Goal: Task Accomplishment & Management: Manage account settings

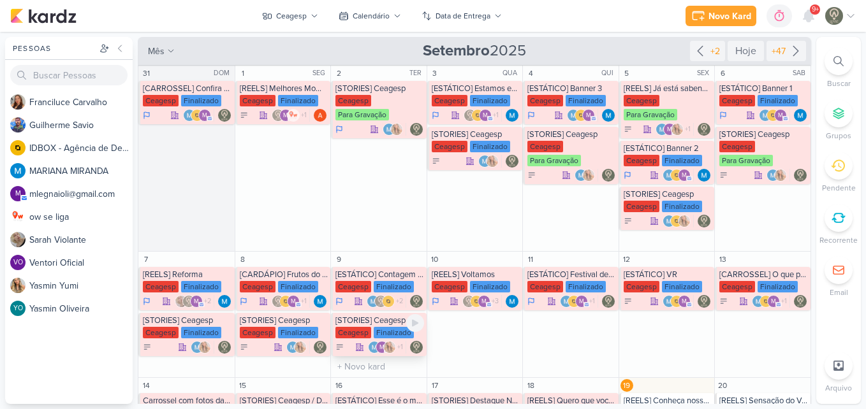
click at [381, 340] on div "[STORIES] Ceagesp [GEOGRAPHIC_DATA] Finalizado m +1" at bounding box center [379, 334] width 96 height 43
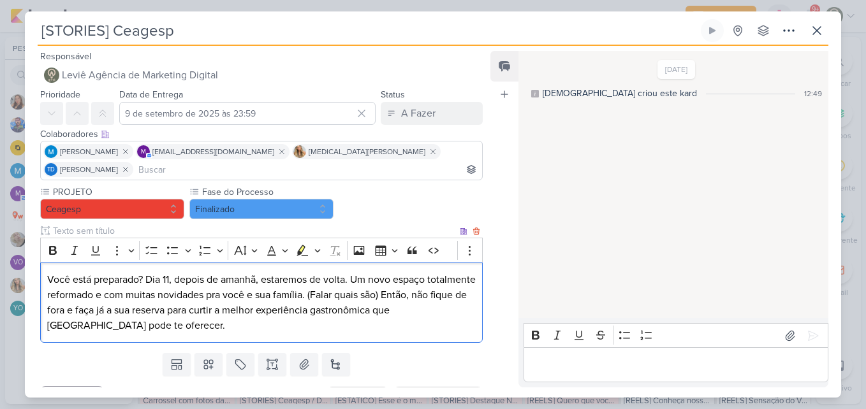
click at [342, 287] on p "Você está preparado? Dia 11, depois de amanhã, estaremos de volta. Um novo espa…" at bounding box center [261, 302] width 428 height 61
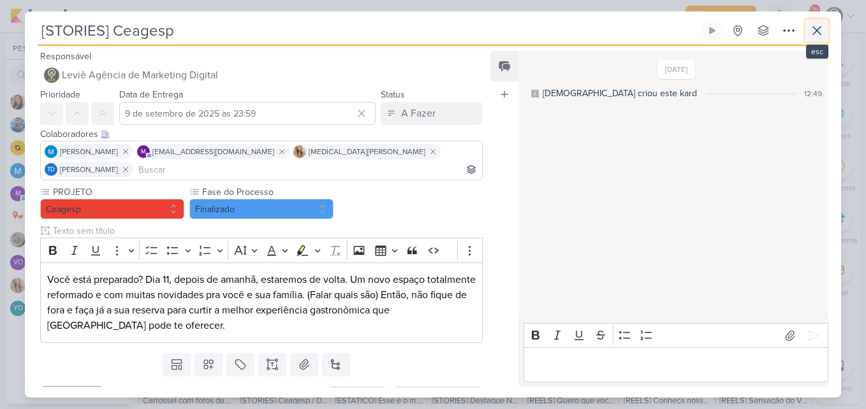
click at [826, 24] on button at bounding box center [816, 30] width 23 height 23
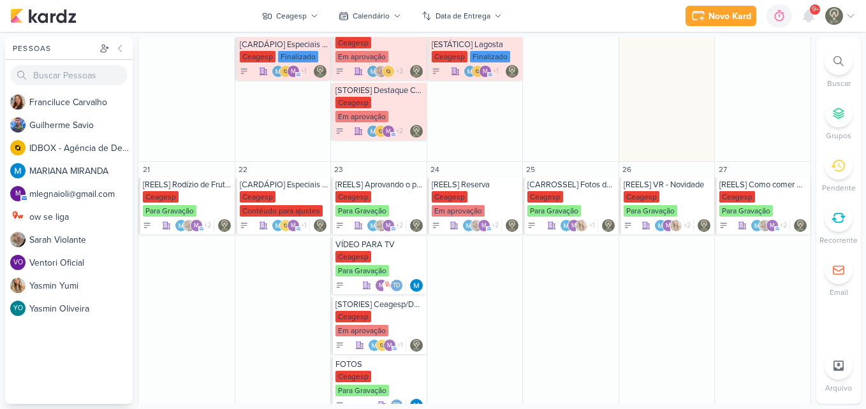
scroll to position [430, 0]
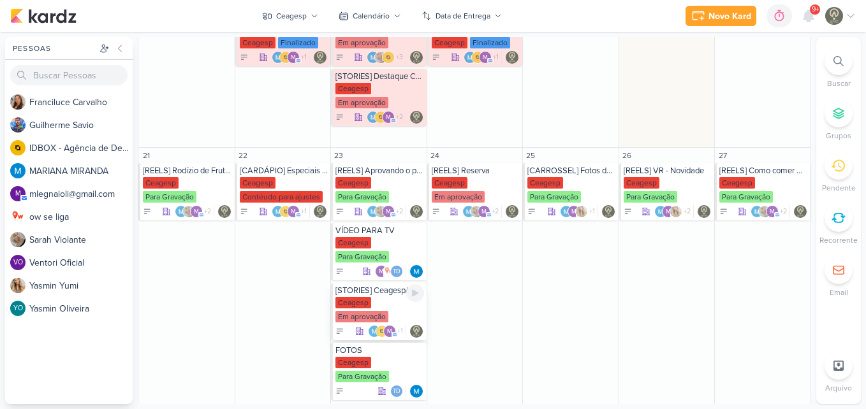
click at [387, 307] on div "Ceagesp Em aprovação" at bounding box center [379, 310] width 89 height 27
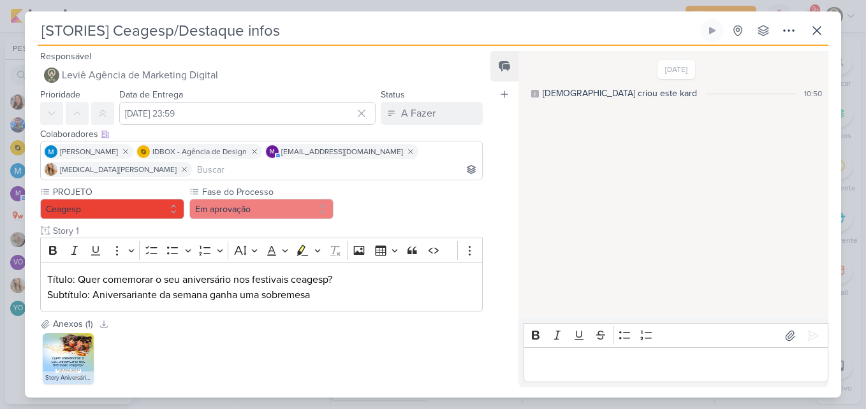
drag, startPoint x: 490, startPoint y: 270, endPoint x: 489, endPoint y: 316, distance: 45.9
click at [489, 316] on div "Responsável Leviê Agência de Marketing Digital Nenhum contato encontrado create…" at bounding box center [433, 222] width 816 height 352
click at [289, 216] on button "Em aprovação" at bounding box center [261, 209] width 144 height 20
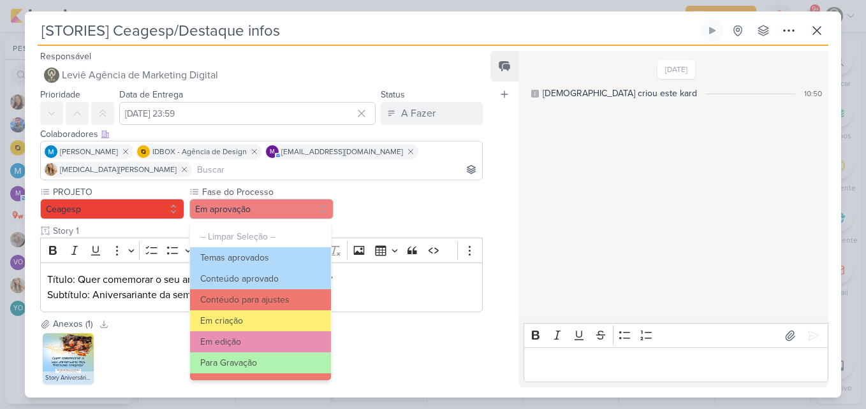
click at [383, 205] on div "PROJETO [GEOGRAPHIC_DATA] Fase do Processo" at bounding box center [261, 249] width 443 height 127
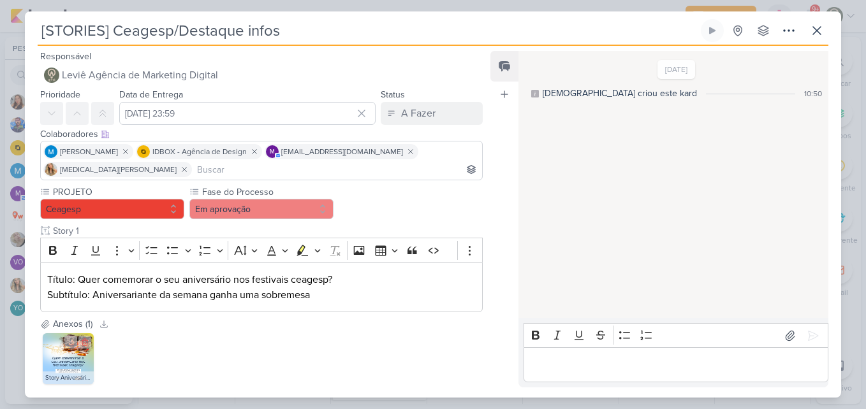
click at [75, 355] on img at bounding box center [68, 358] width 51 height 51
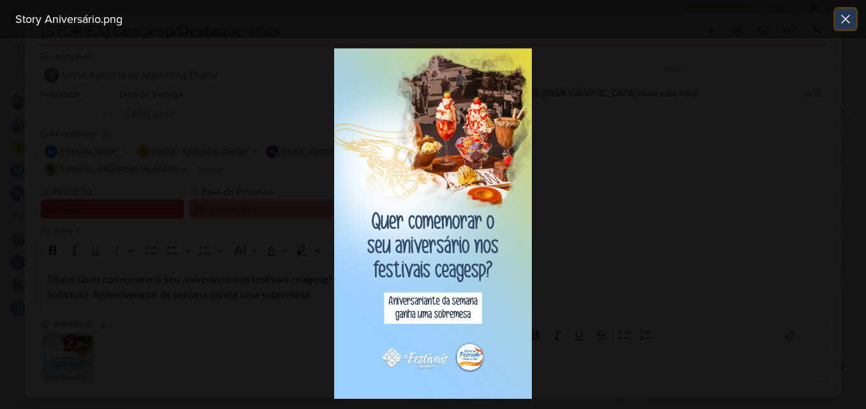
click at [846, 17] on icon at bounding box center [845, 18] width 15 height 15
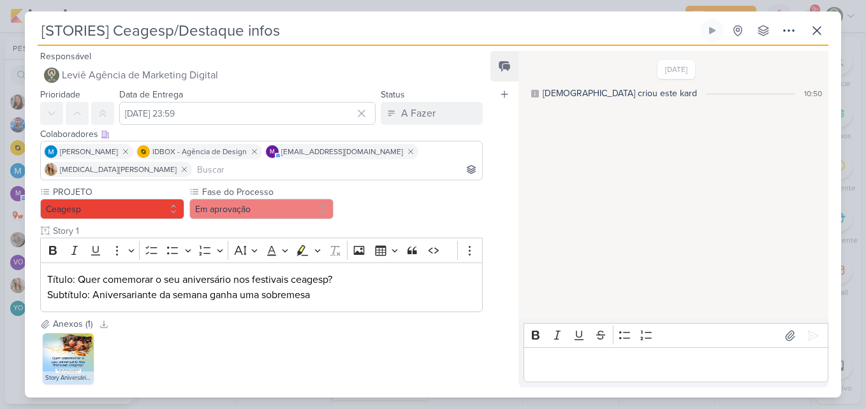
scroll to position [70, 0]
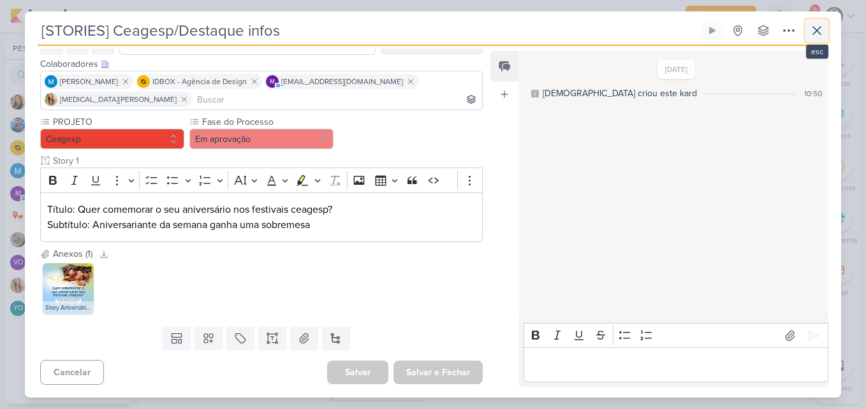
click at [817, 35] on icon at bounding box center [816, 30] width 15 height 15
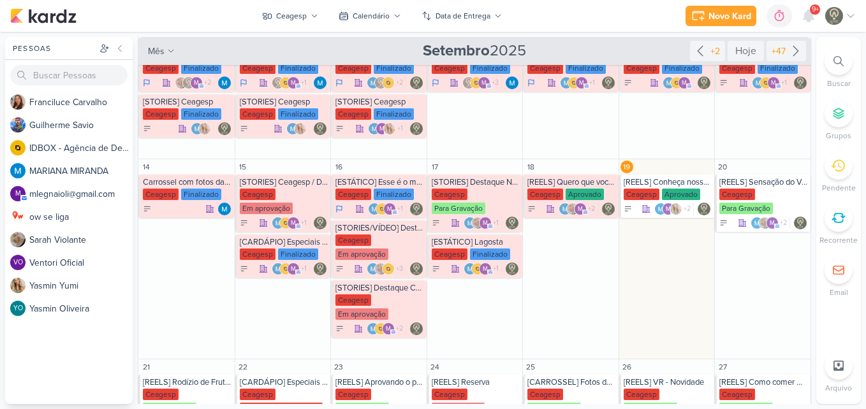
scroll to position [216, 0]
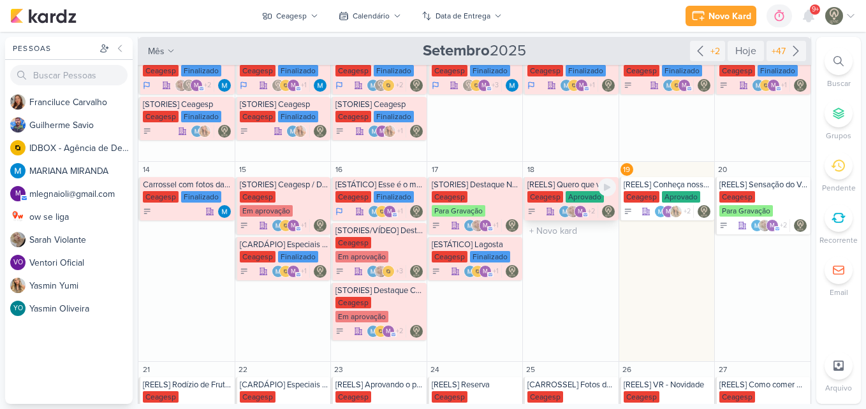
click at [566, 198] on div "Aprovado" at bounding box center [585, 196] width 38 height 11
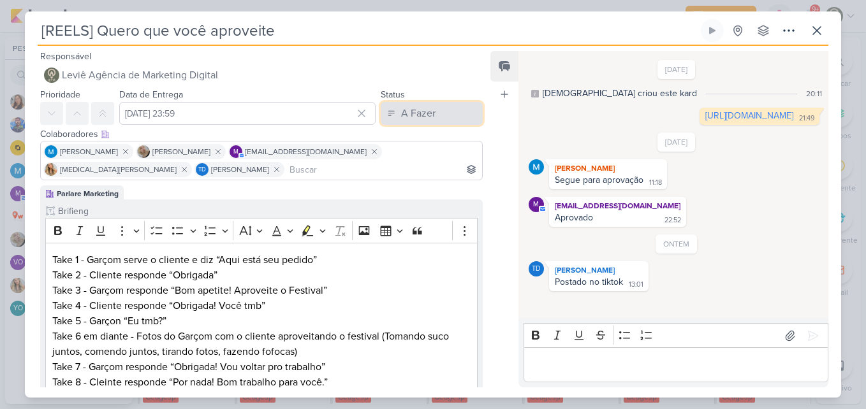
click at [442, 120] on button "A Fazer" at bounding box center [432, 113] width 102 height 23
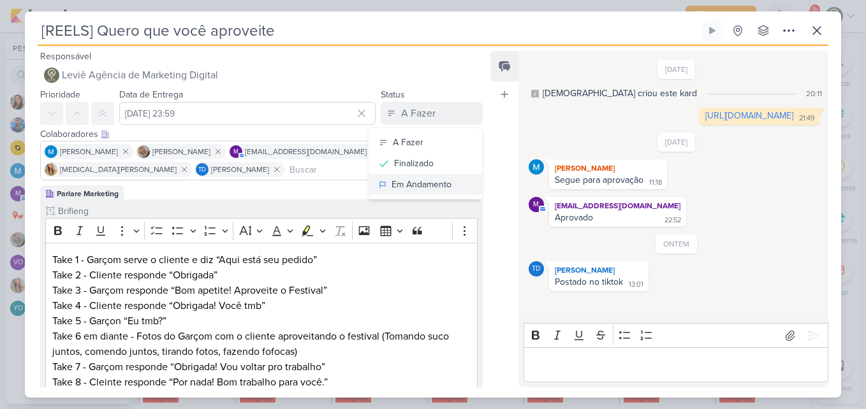
click at [395, 183] on div "Em Andamento" at bounding box center [422, 184] width 60 height 13
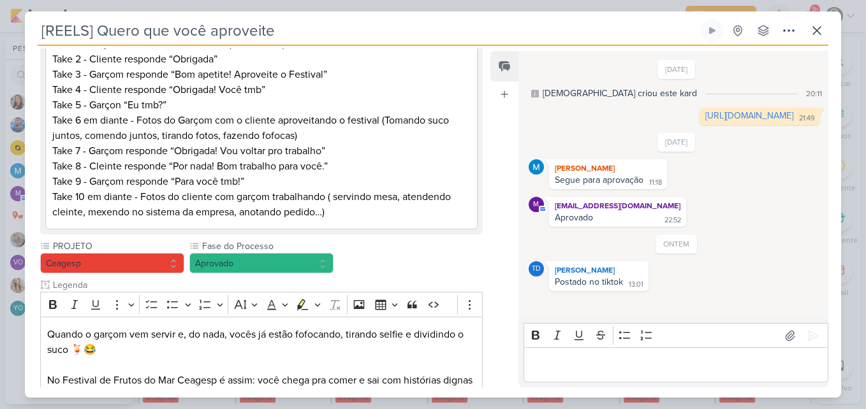
scroll to position [224, 0]
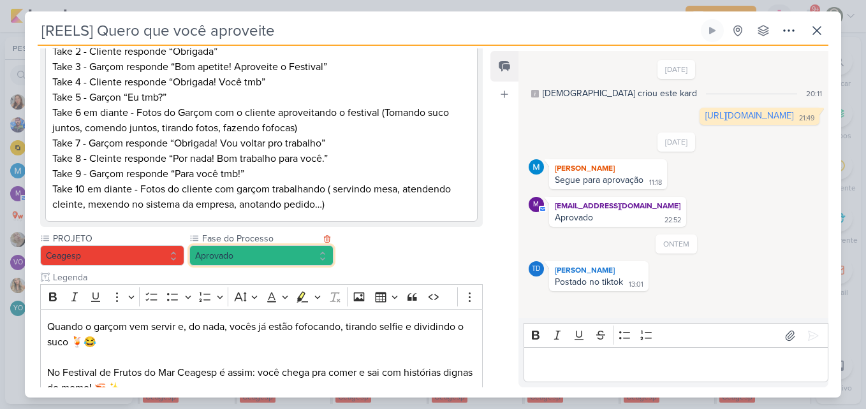
click at [277, 251] on button "Aprovado" at bounding box center [261, 255] width 144 height 20
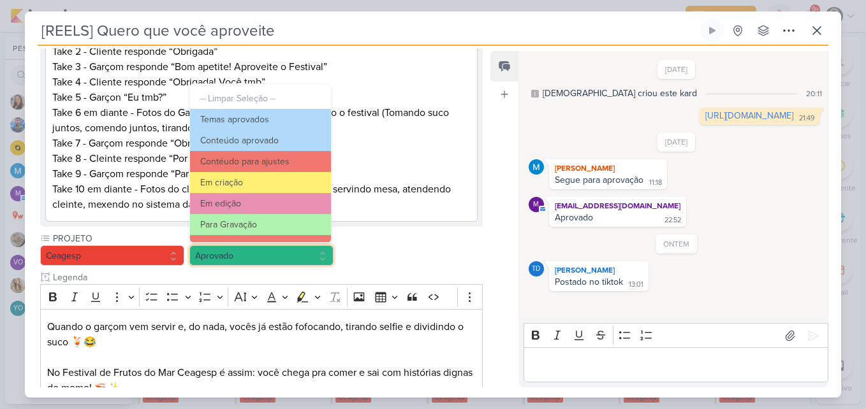
scroll to position [123, 0]
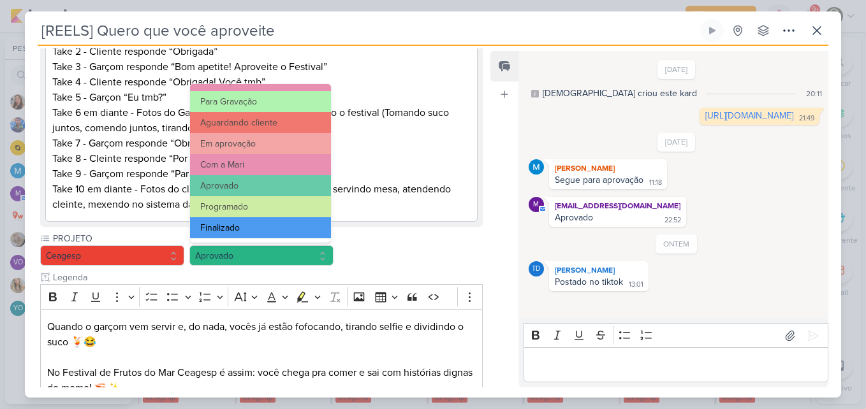
click at [307, 233] on button "Finalizado" at bounding box center [260, 227] width 141 height 21
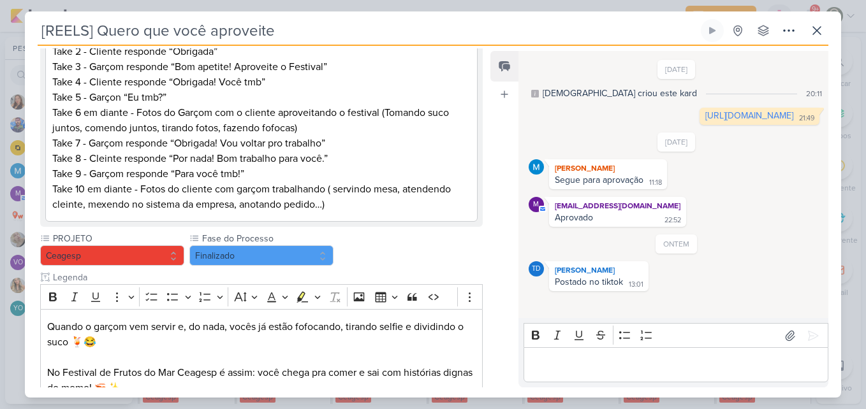
click at [485, 203] on div "Responsável Leviê Agência de Marketing Digital Nenhum contato encontrado create…" at bounding box center [433, 222] width 816 height 352
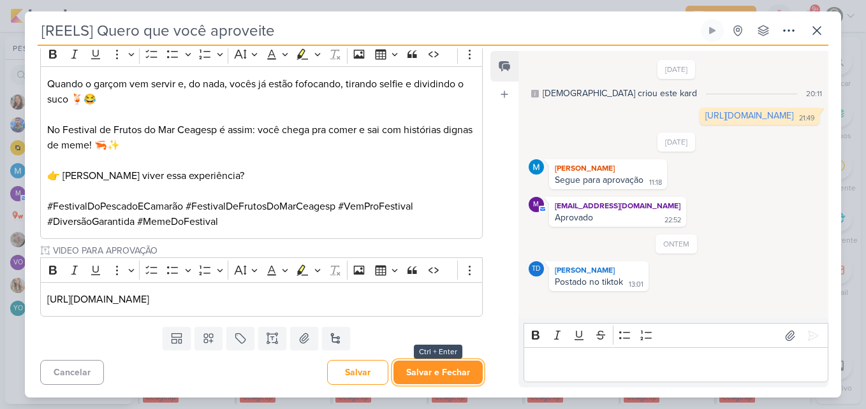
click at [443, 381] on button "Salvar e Fechar" at bounding box center [437, 373] width 89 height 24
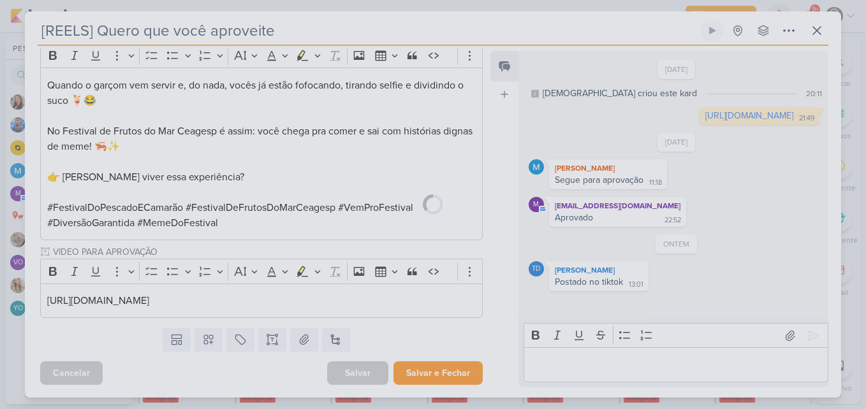
scroll to position [465, 0]
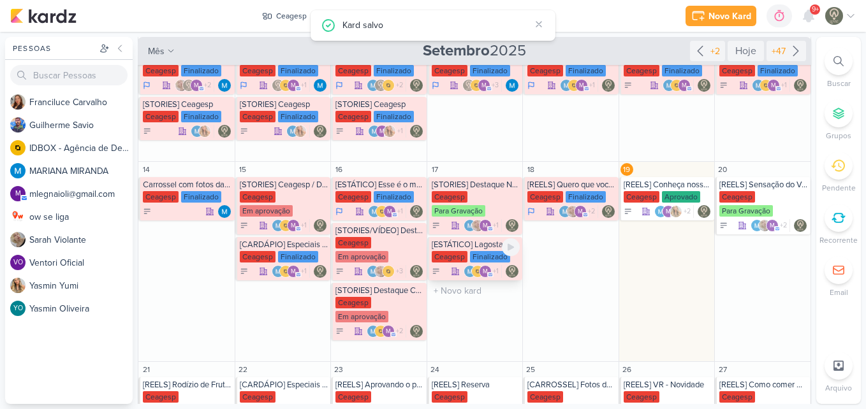
click at [464, 252] on div "Ceagesp" at bounding box center [450, 256] width 36 height 11
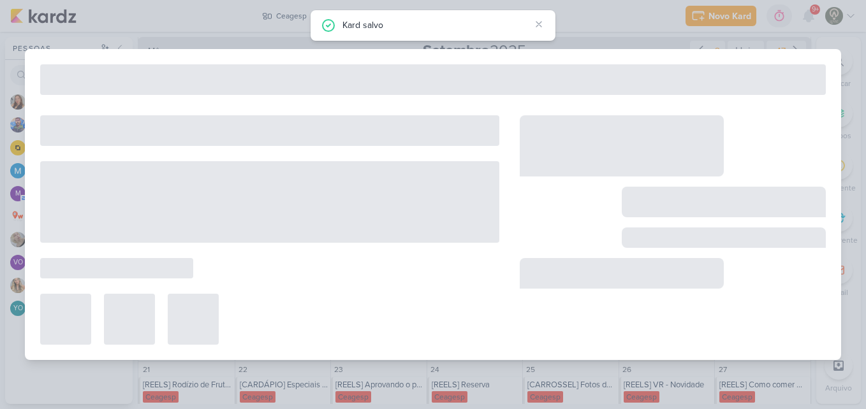
type input "[ESTÁTICO] Lagosta"
type input "[DATE] 23:59"
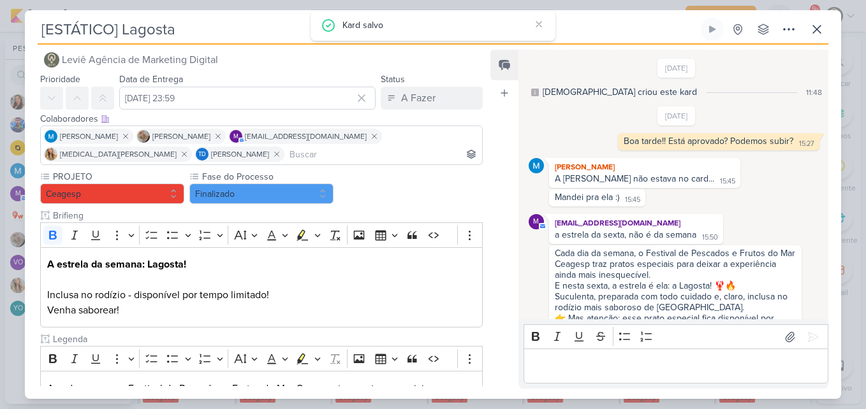
scroll to position [147, 0]
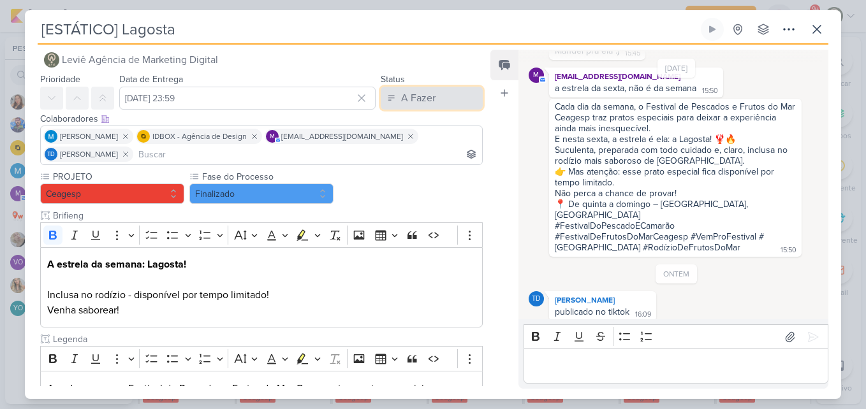
click at [419, 94] on div "A Fazer" at bounding box center [418, 98] width 34 height 15
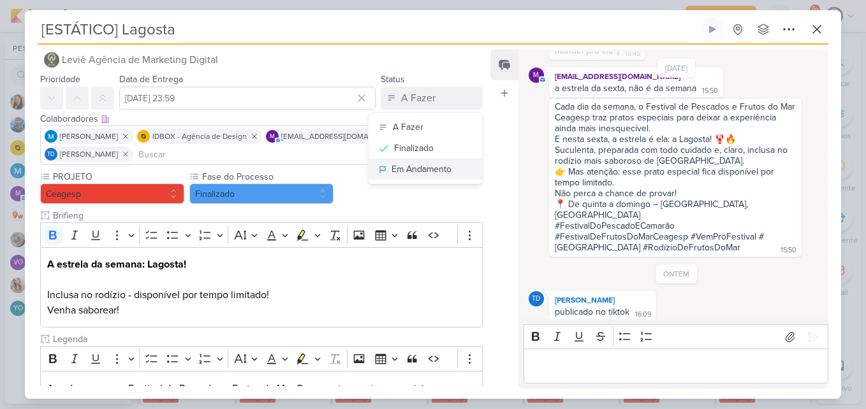
click at [394, 175] on div "Em Andamento" at bounding box center [422, 169] width 60 height 13
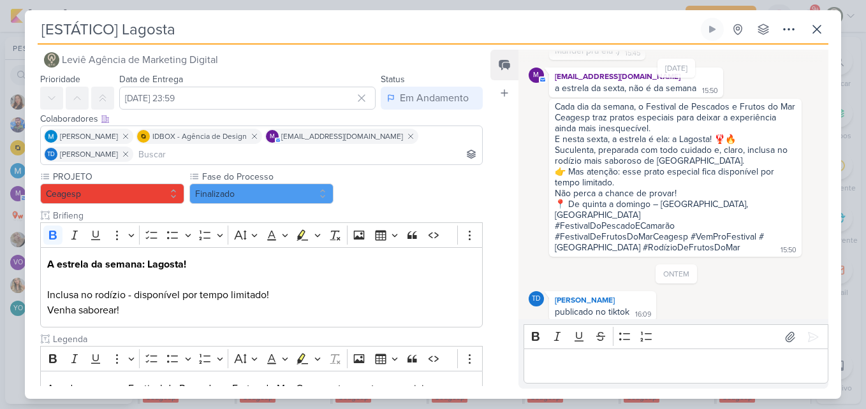
scroll to position [332, 0]
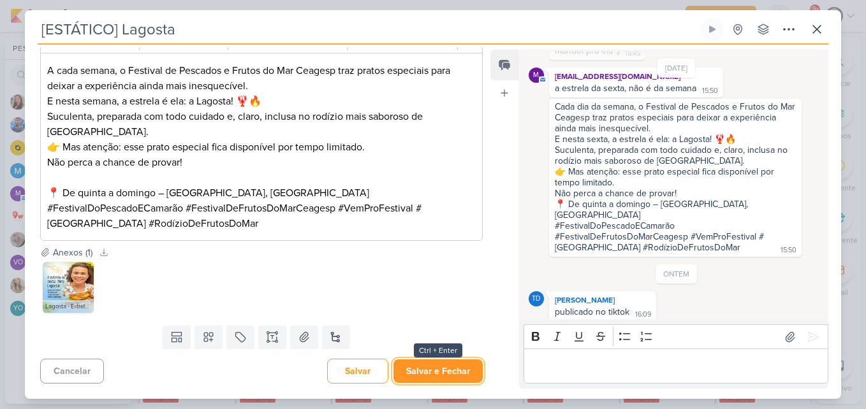
click at [428, 382] on button "Salvar e Fechar" at bounding box center [437, 372] width 89 height 24
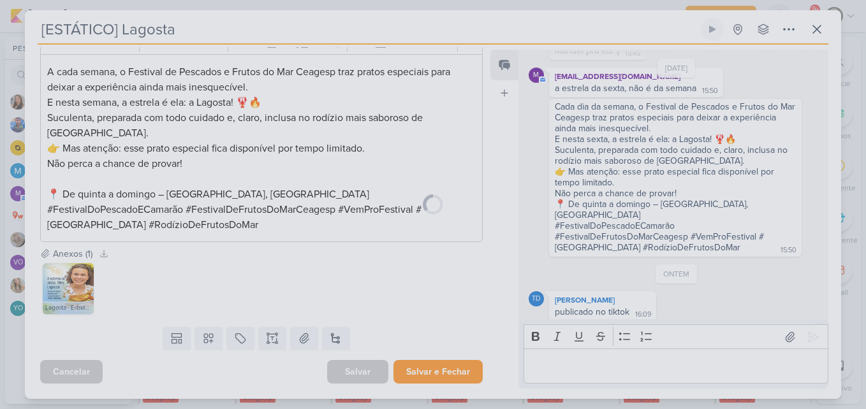
scroll to position [331, 0]
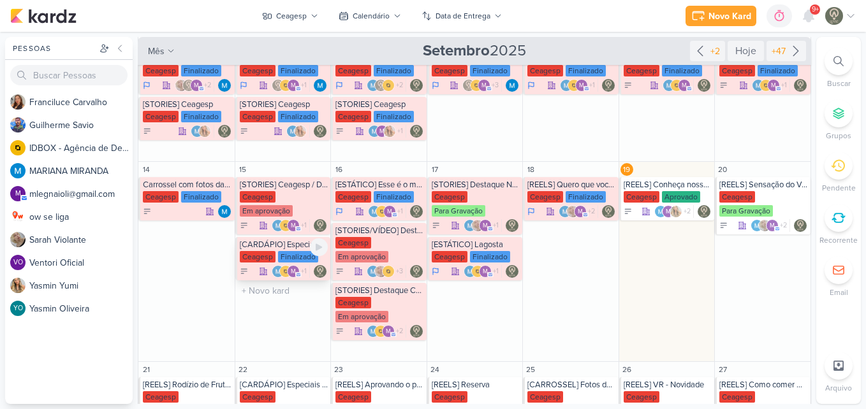
click at [278, 254] on div "Finalizado" at bounding box center [298, 256] width 40 height 11
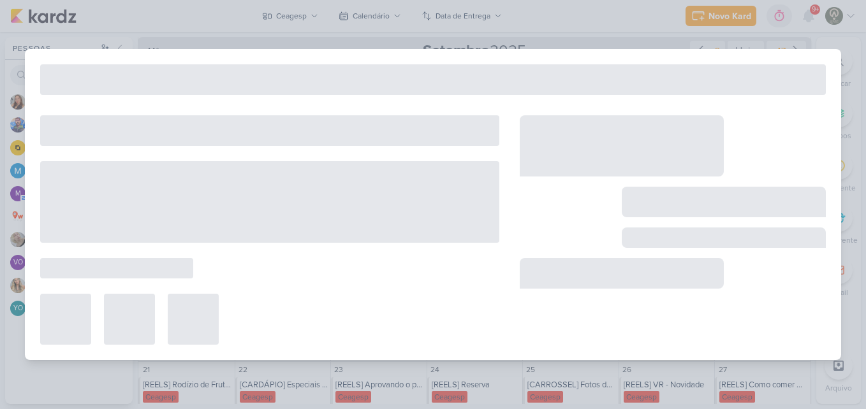
type input "[CARDÁPIO] Especiais da Semana"
type input "15 de setembro de 2025 às 23:59"
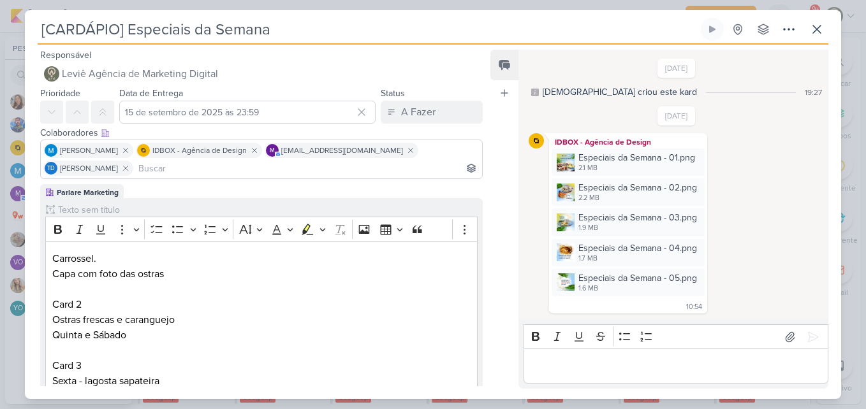
scroll to position [75, 0]
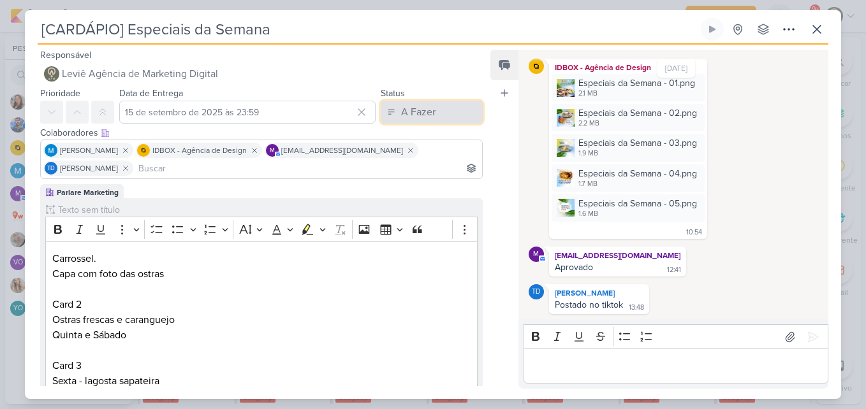
click at [402, 114] on div "A Fazer" at bounding box center [418, 112] width 34 height 15
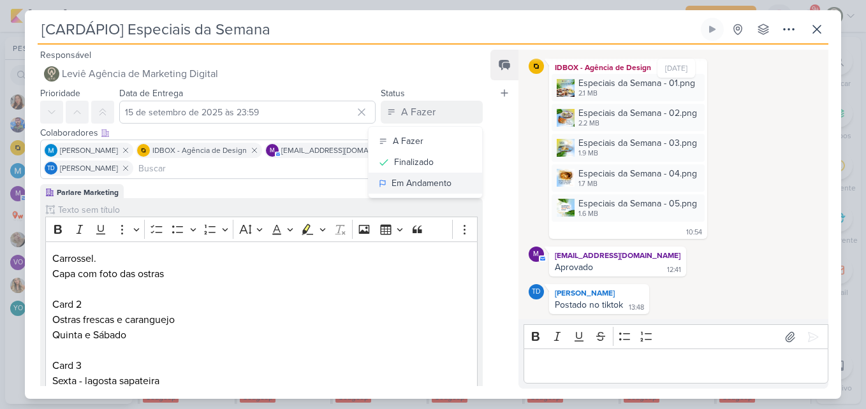
click at [400, 177] on div "Em Andamento" at bounding box center [422, 183] width 60 height 13
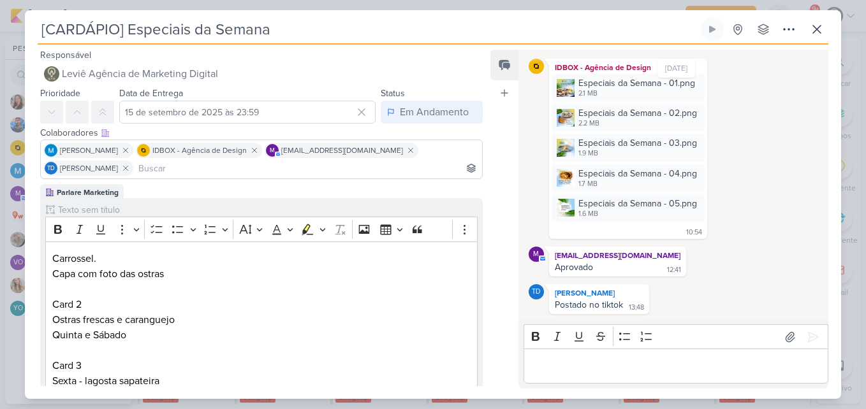
scroll to position [465, 0]
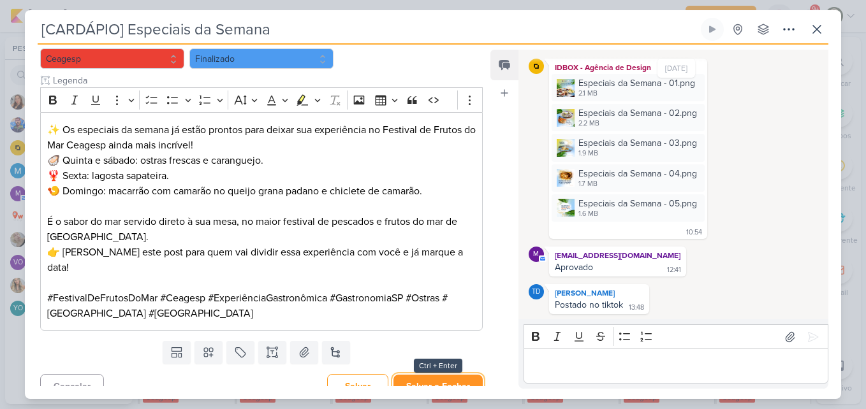
click at [443, 376] on button "Salvar e Fechar" at bounding box center [437, 387] width 89 height 24
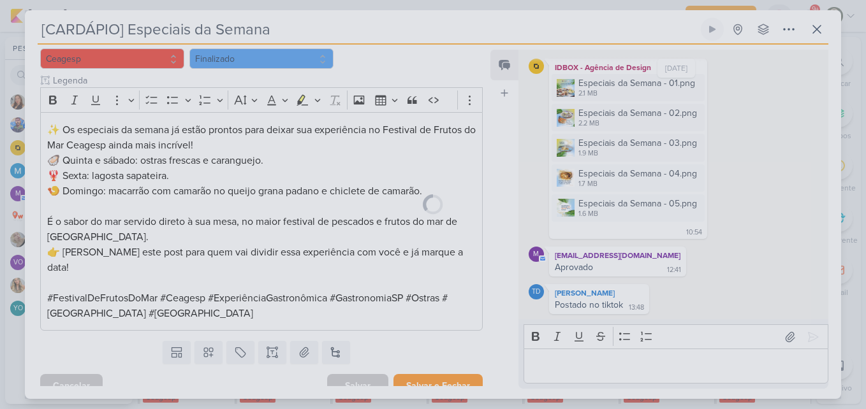
scroll to position [464, 0]
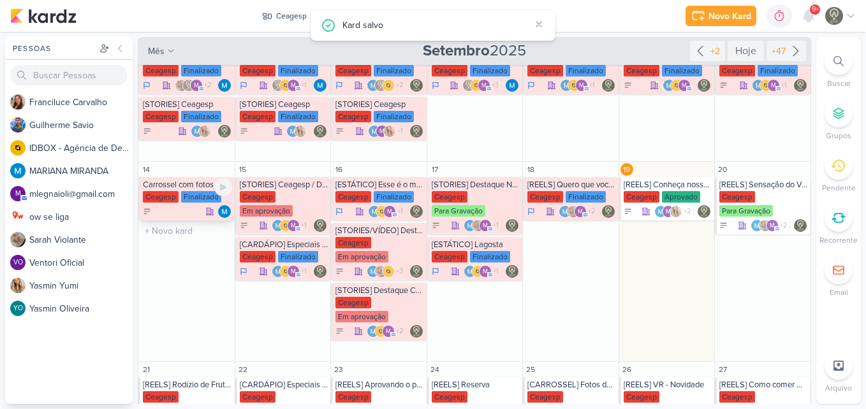
click at [185, 200] on div "Finalizado" at bounding box center [201, 196] width 40 height 11
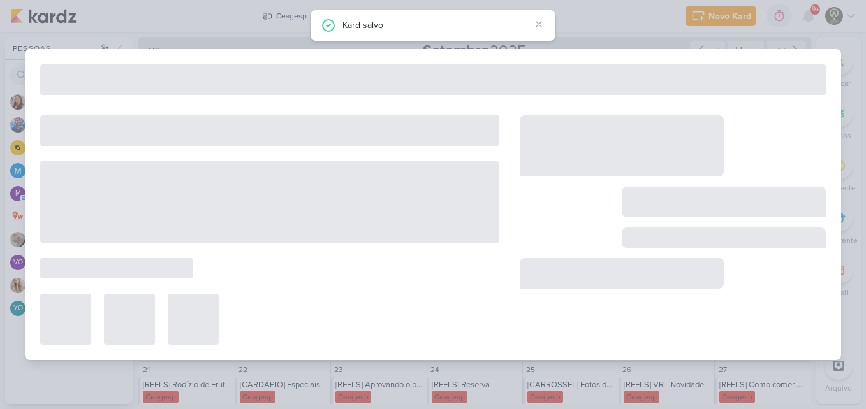
type input "Carrossel com fotos da 1ª semana"
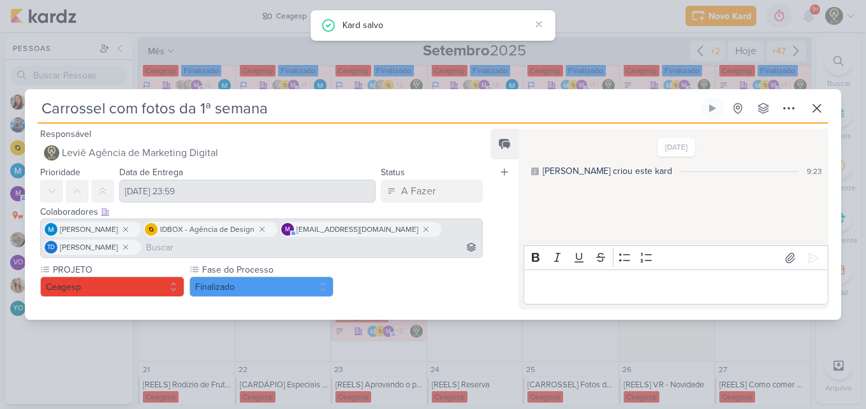
scroll to position [0, 0]
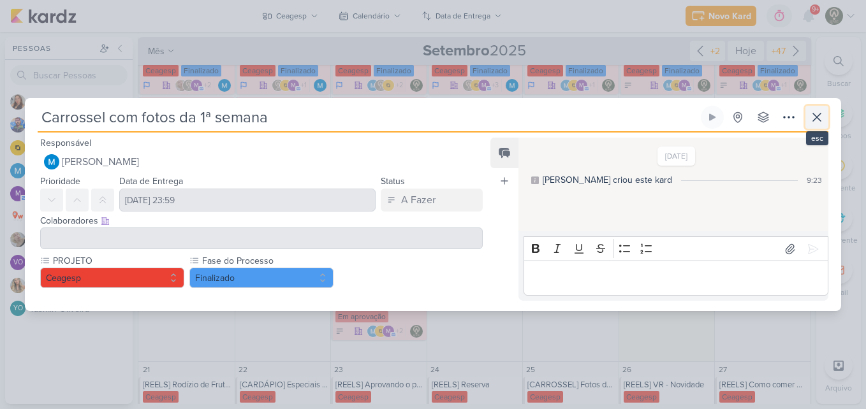
click at [811, 120] on icon at bounding box center [816, 117] width 15 height 15
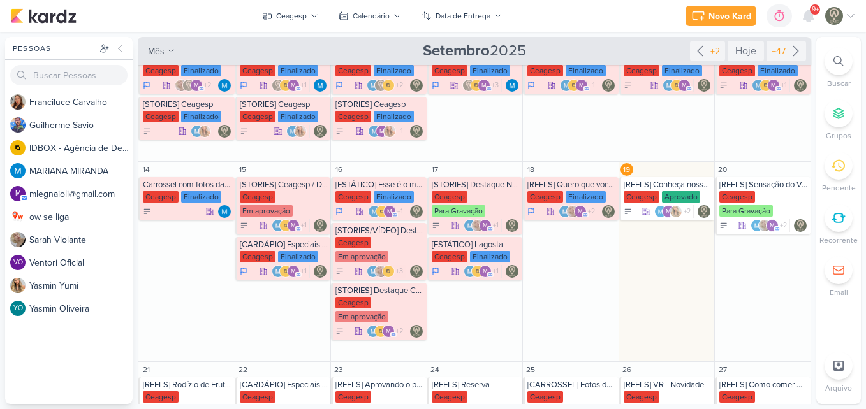
drag, startPoint x: 812, startPoint y: 233, endPoint x: 814, endPoint y: 263, distance: 29.4
click at [814, 263] on div "Pessoas [GEOGRAPHIC_DATA] F r a n c i l u c e C a r v a l h o G u i l h e r m e…" at bounding box center [433, 220] width 866 height 367
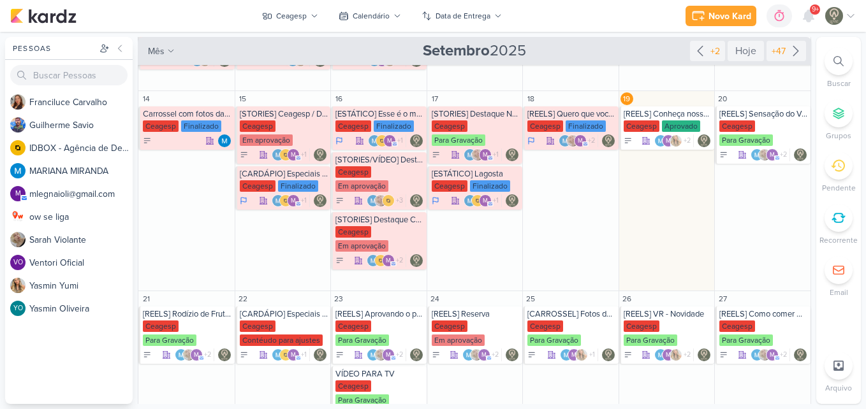
scroll to position [284, 0]
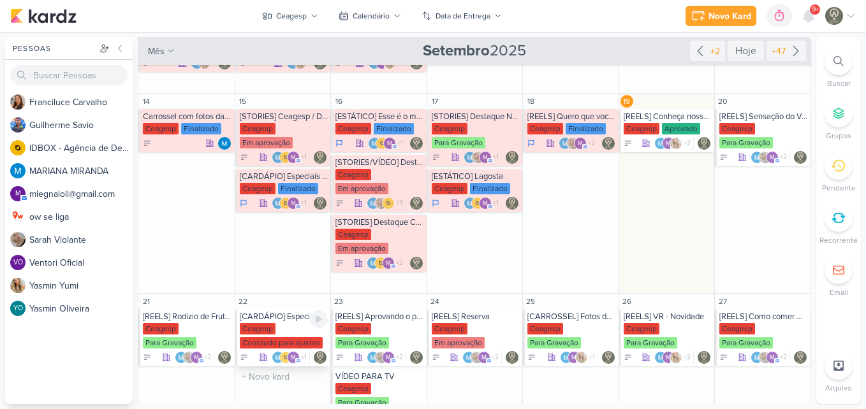
click at [281, 334] on div "Ceagesp Contéudo para ajustes" at bounding box center [284, 336] width 89 height 27
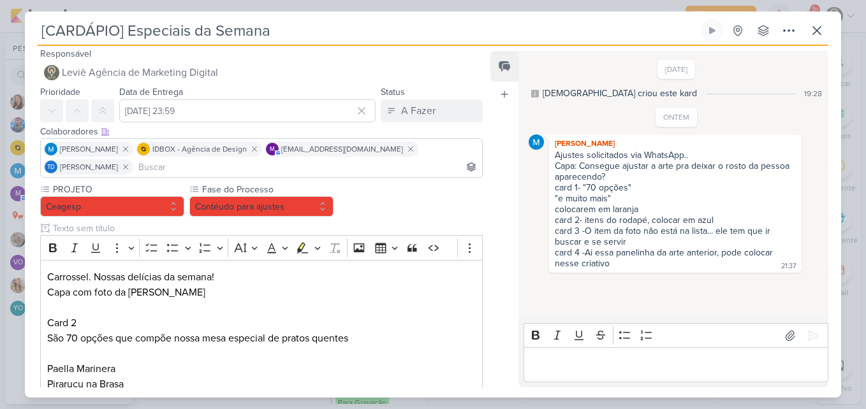
scroll to position [0, 0]
